Goal: Transaction & Acquisition: Purchase product/service

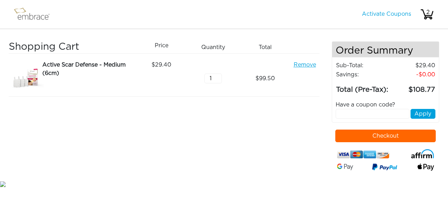
click at [54, 69] on div "Active Scar Defense - Medium (6cm)" at bounding box center [87, 69] width 91 height 17
click at [56, 64] on div "Active Scar Defense - Medium (6cm)" at bounding box center [87, 69] width 91 height 17
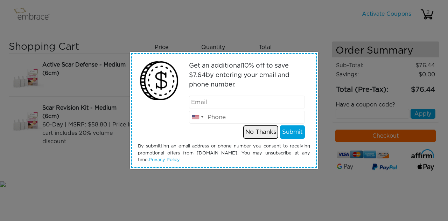
click at [258, 131] on button "No Thanks" at bounding box center [260, 131] width 35 height 13
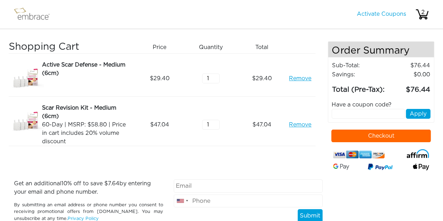
click at [296, 78] on link "Remove" at bounding box center [300, 78] width 22 height 8
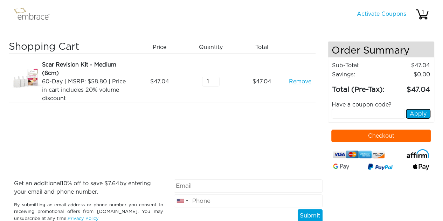
click at [417, 114] on button "Apply" at bounding box center [418, 114] width 25 height 10
click at [367, 135] on button "Checkout" at bounding box center [380, 136] width 99 height 13
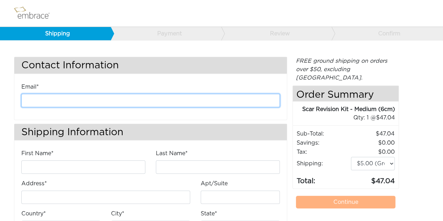
click at [97, 100] on input "email" at bounding box center [150, 100] width 258 height 13
type input "bmelnicoff.abs@gmail.com"
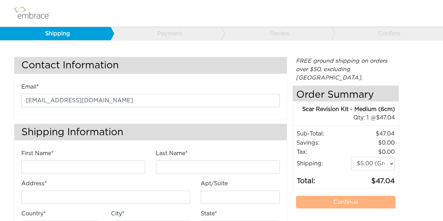
type input "Beatriz"
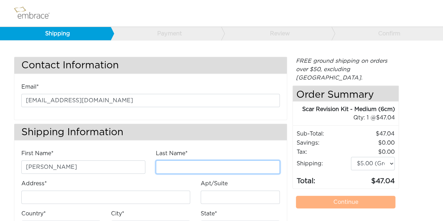
type input "Melnicoff Franz"
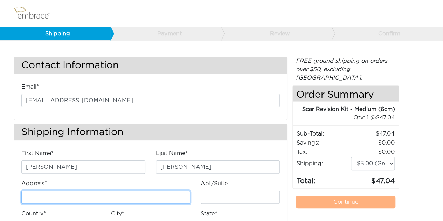
type input "33717 Woodward Ave, 458, 458, 458"
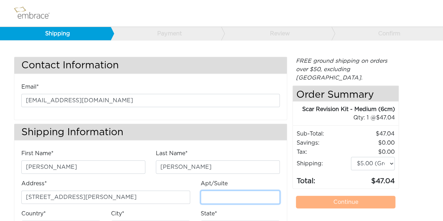
type input "458"
type input "[GEOGRAPHIC_DATA]"
select select "MI"
type input "48009-0913"
type input "9546556698"
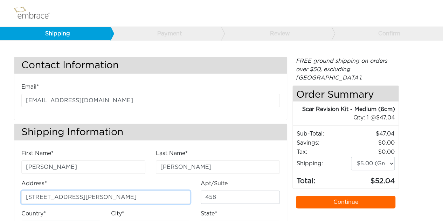
click at [133, 198] on input "33717 Woodward Ave, 458, 458, 458" at bounding box center [105, 196] width 169 height 13
type input "33717 Woodward Ave, 458"
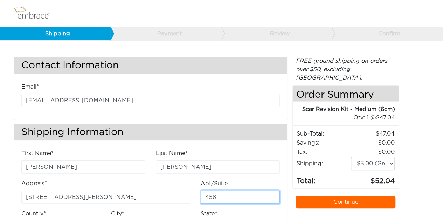
click at [230, 196] on input "458" at bounding box center [240, 196] width 79 height 13
type input "4"
type input "458"
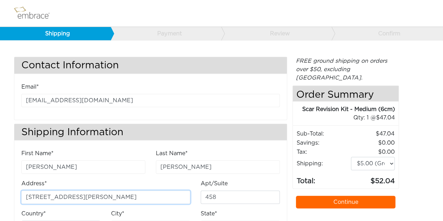
click at [110, 198] on input "33717 Woodward Ave, 458" at bounding box center [105, 196] width 169 height 13
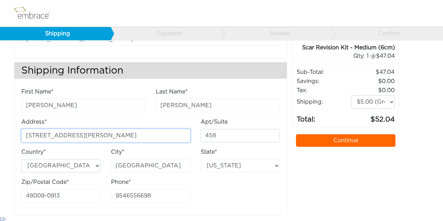
scroll to position [63, 0]
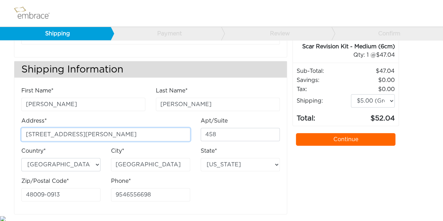
type input "33717 Woodward Ave,"
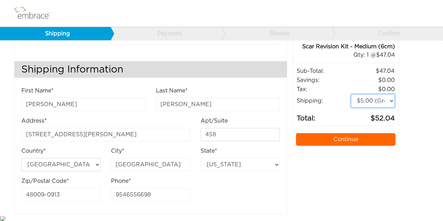
click at [391, 94] on select "$5.00 (Ground) $15.00 (Express Saver) $20.00 (Two Day) $30.00 (Overnight)" at bounding box center [373, 100] width 44 height 13
click at [351, 94] on select "$5.00 (Ground) $15.00 (Express Saver) $20.00 (Two Day) $30.00 (Overnight)" at bounding box center [373, 100] width 44 height 13
click at [352, 133] on link "Continue" at bounding box center [345, 139] width 99 height 13
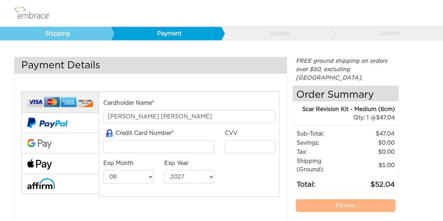
select select "8"
select select "2027"
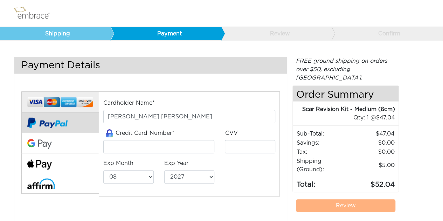
click at [46, 122] on img at bounding box center [47, 123] width 40 height 20
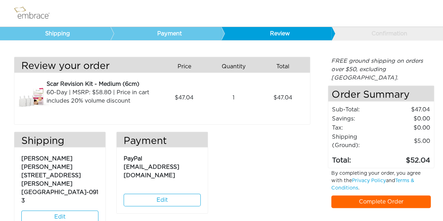
scroll to position [7, 0]
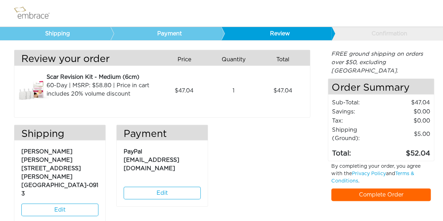
click at [367, 188] on link "Complete Order" at bounding box center [380, 194] width 99 height 13
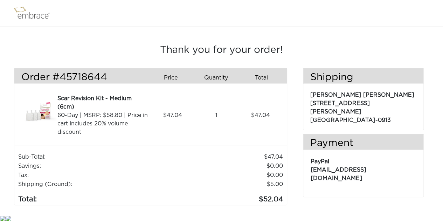
scroll to position [1, 0]
